Goal: Information Seeking & Learning: Find specific fact

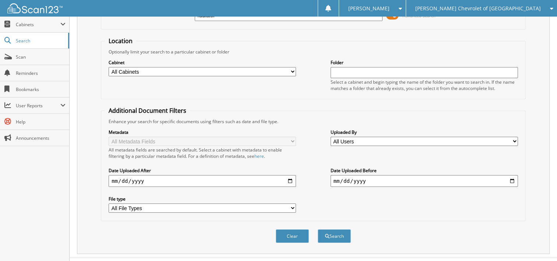
scroll to position [67, 0]
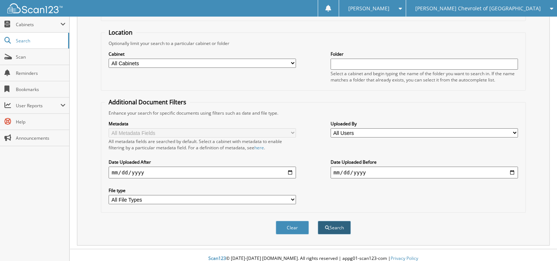
type input "radiator"
click at [328, 225] on span "submit" at bounding box center [327, 227] width 4 height 4
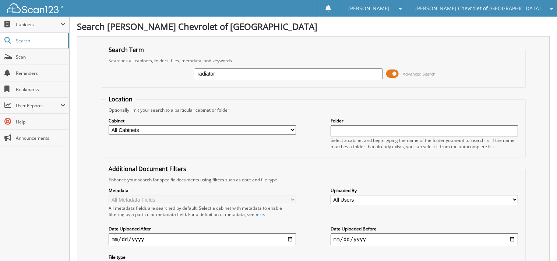
click at [217, 70] on input "radiator" at bounding box center [288, 73] width 187 height 11
type input "r"
type input "e"
type input "depot"
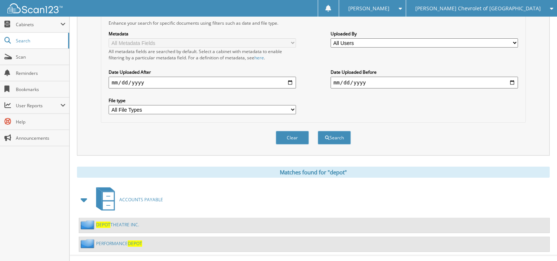
scroll to position [162, 0]
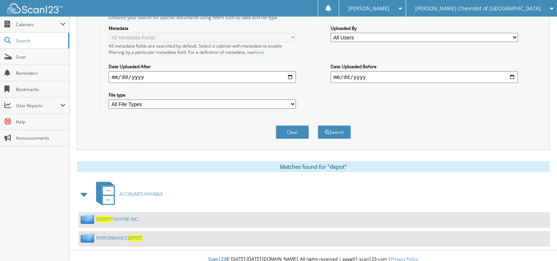
click at [107, 235] on link "PERFORMANCE DEPOT" at bounding box center [119, 238] width 46 height 6
